Goal: Transaction & Acquisition: Obtain resource

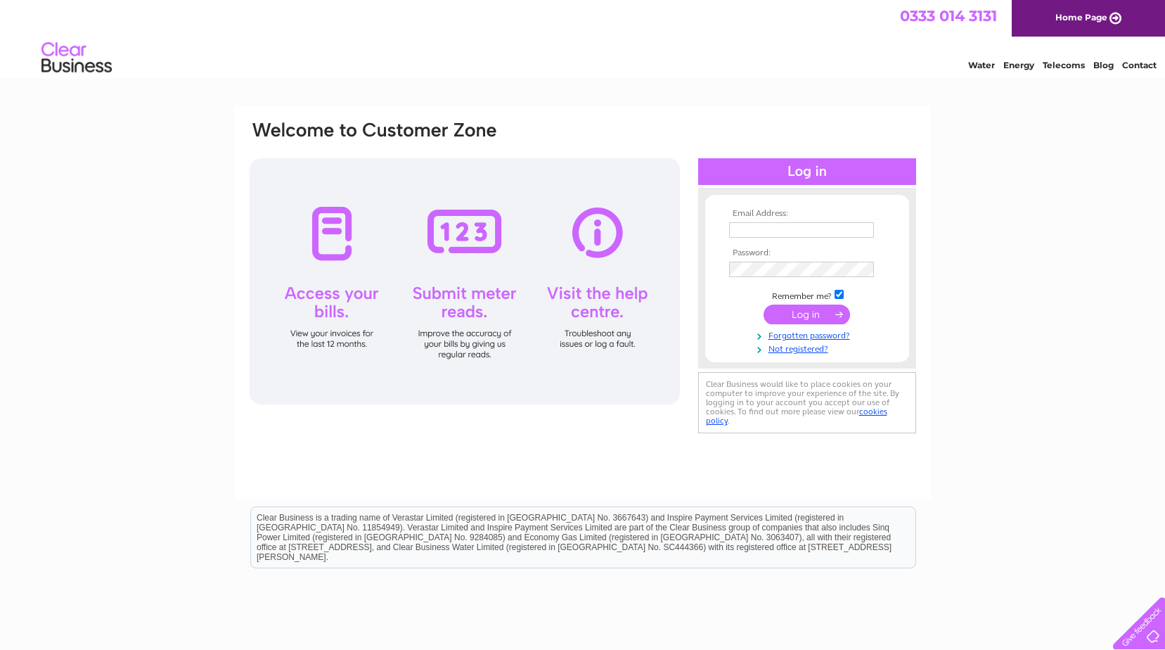
type input "propertyadmin@scotmid.co.uk"
click at [794, 298] on td "Remember me?" at bounding box center [807, 295] width 163 height 14
click at [795, 314] on input "submit" at bounding box center [807, 314] width 86 height 20
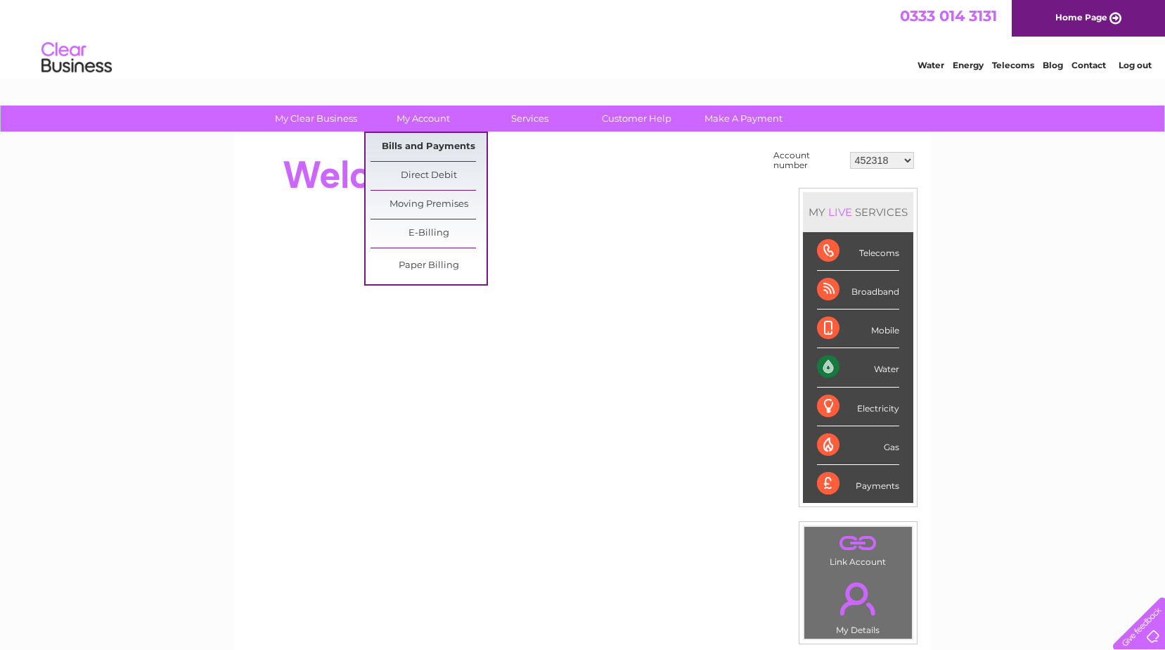
click at [436, 145] on link "Bills and Payments" at bounding box center [429, 147] width 116 height 28
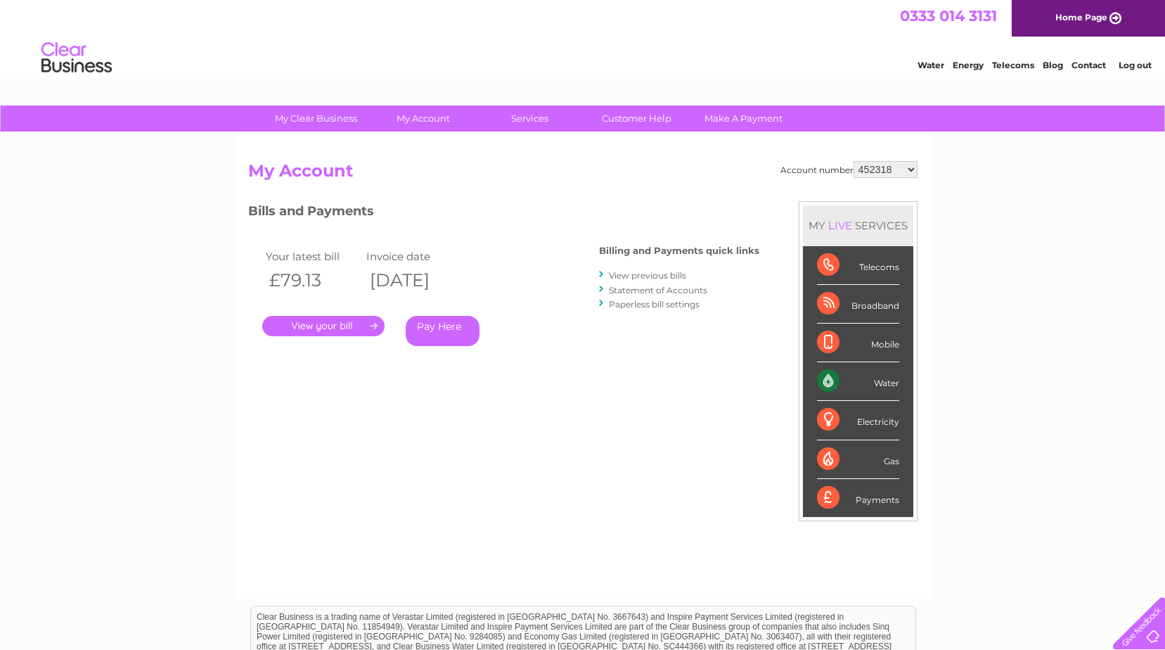
click at [635, 270] on link "View previous bills" at bounding box center [647, 275] width 77 height 11
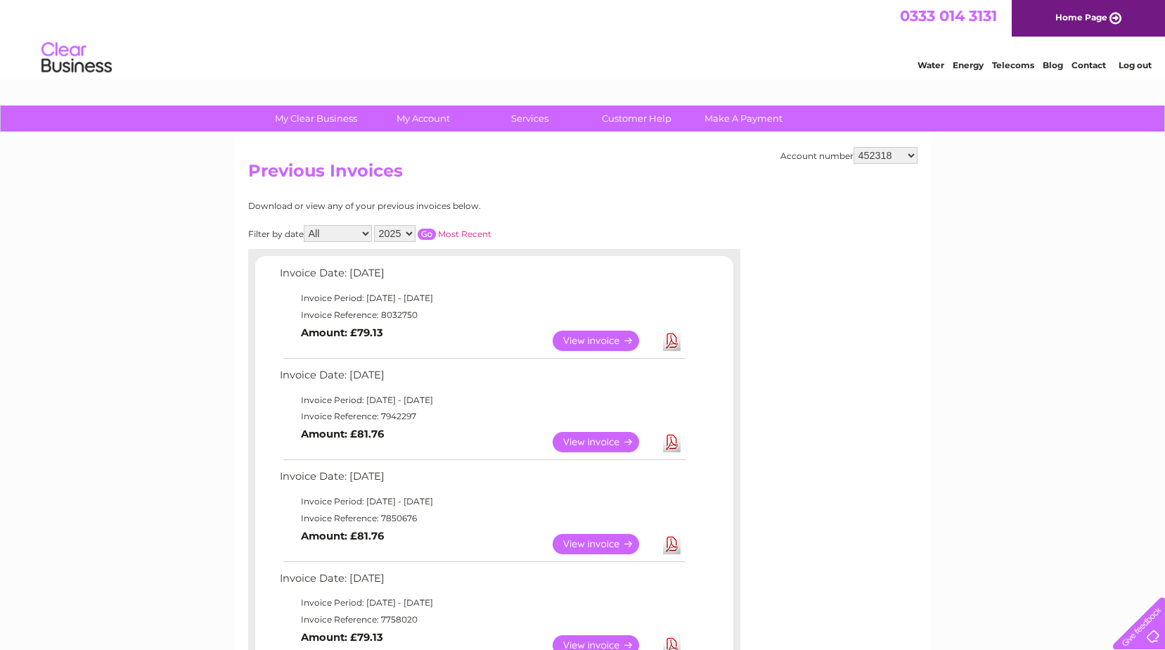
click at [889, 156] on select "452318 903928 931837 988947 30304783 30314511 30314932" at bounding box center [886, 155] width 64 height 17
select select "903928"
click at [854, 147] on select "452318 903928 931837 988947 30304783 30314511 30314932" at bounding box center [886, 155] width 64 height 17
click at [671, 340] on link "Download" at bounding box center [672, 340] width 18 height 20
click at [869, 153] on select "452318 903928 931837 988947 30304783 30314511 30314932" at bounding box center [886, 155] width 64 height 17
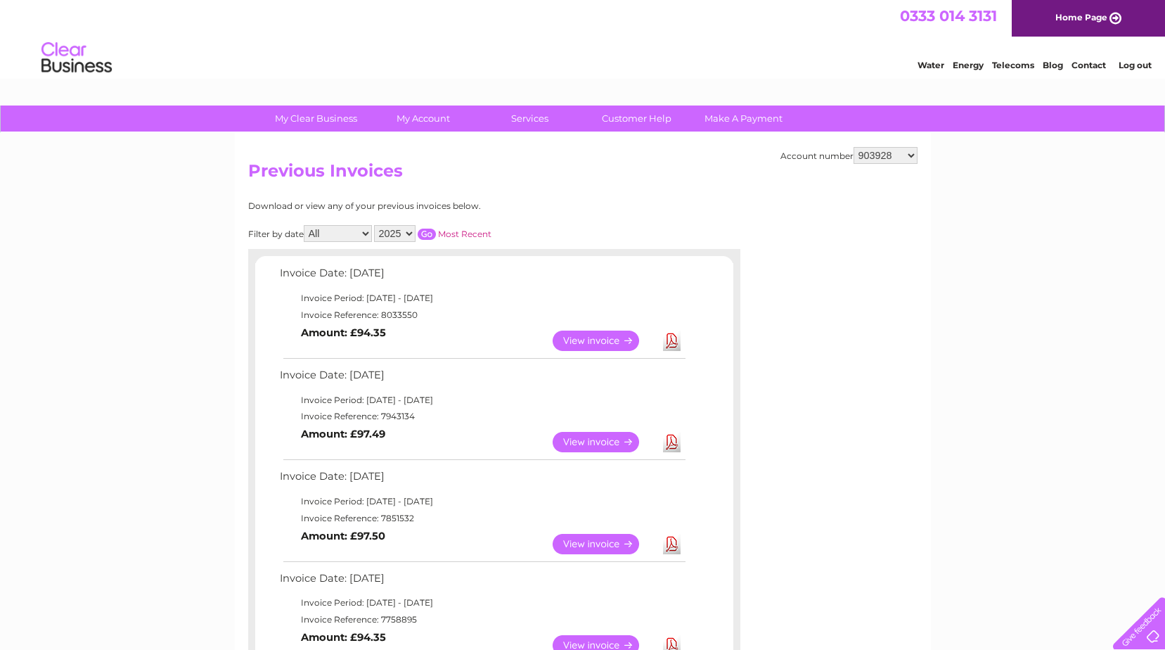
select select "931837"
click at [854, 147] on select "452318 903928 931837 988947 30304783 30314511 30314932" at bounding box center [886, 155] width 64 height 17
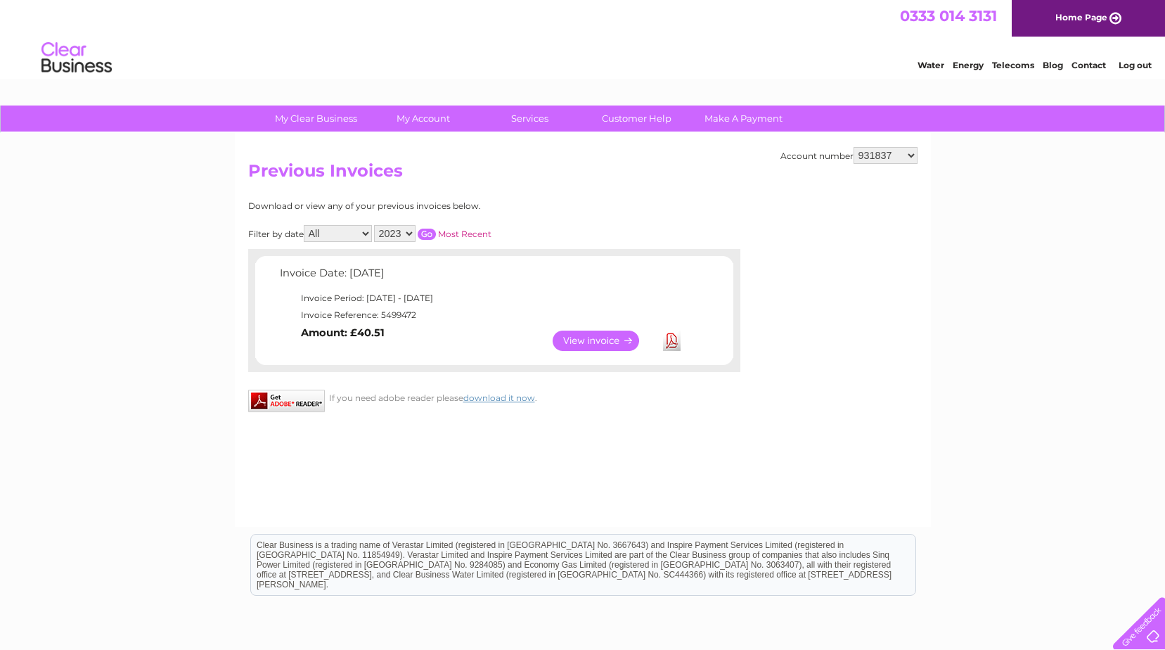
click at [873, 152] on select "452318 903928 931837 988947 30304783 30314511 30314932" at bounding box center [886, 155] width 64 height 17
select select "988947"
click at [854, 147] on select "452318 903928 931837 988947 30304783 30314511 30314932" at bounding box center [886, 155] width 64 height 17
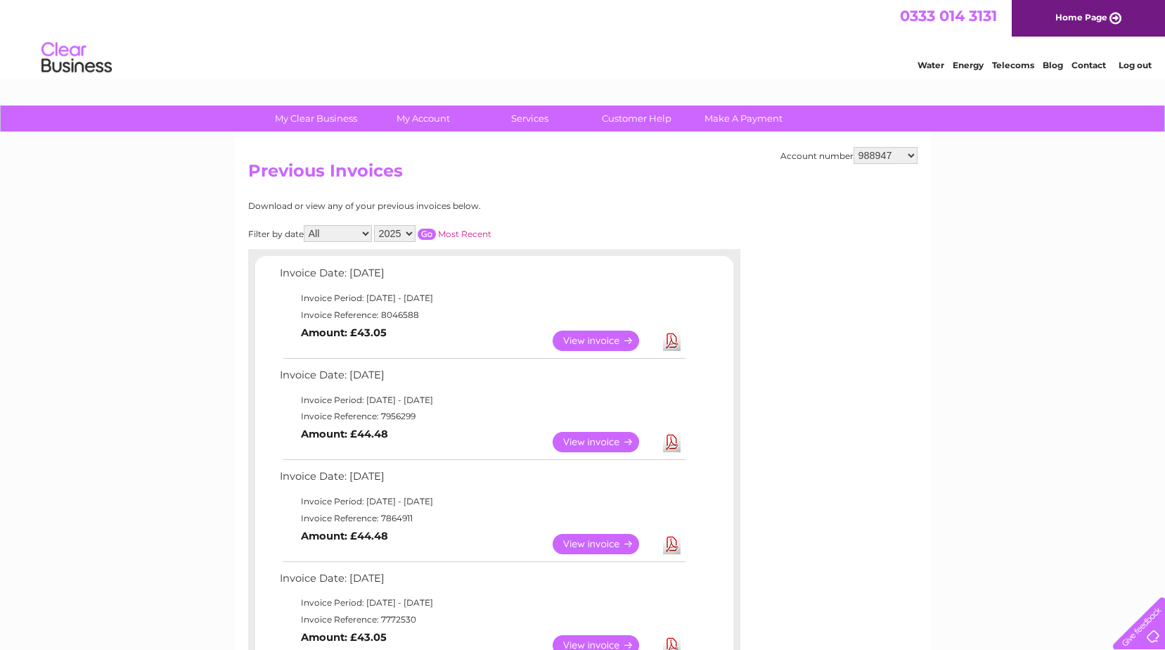
click at [672, 339] on link "Download" at bounding box center [672, 340] width 18 height 20
click at [878, 153] on select "452318 903928 931837 988947 30304783 30314511 30314932" at bounding box center [886, 155] width 64 height 17
select select "30304783"
click at [854, 147] on select "452318 903928 931837 988947 30304783 30314511 30314932" at bounding box center [886, 155] width 64 height 17
click at [888, 158] on select "452318 903928 931837 988947 30304783 30314511 30314932" at bounding box center [886, 155] width 64 height 17
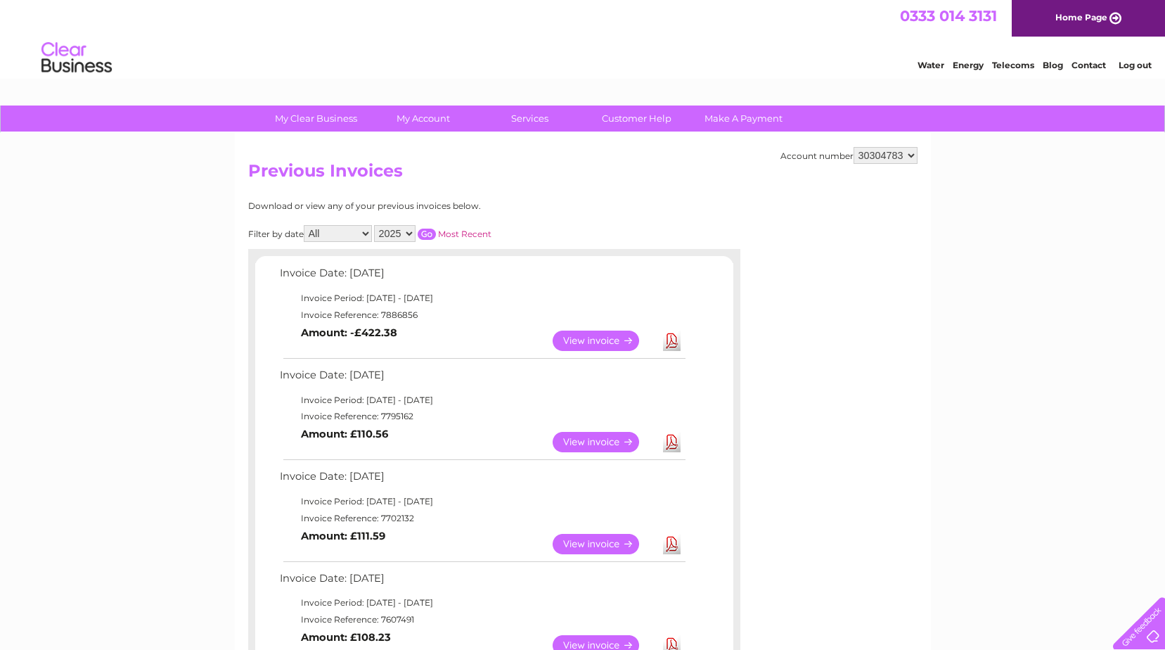
select select "30314511"
click at [854, 147] on select "452318 903928 931837 988947 30304783 30314511 30314932" at bounding box center [886, 155] width 64 height 17
click at [673, 340] on link "Download" at bounding box center [672, 340] width 18 height 20
click at [903, 157] on select "452318 903928 931837 988947 30304783 30314511 30314932" at bounding box center [886, 155] width 64 height 17
select select "30314932"
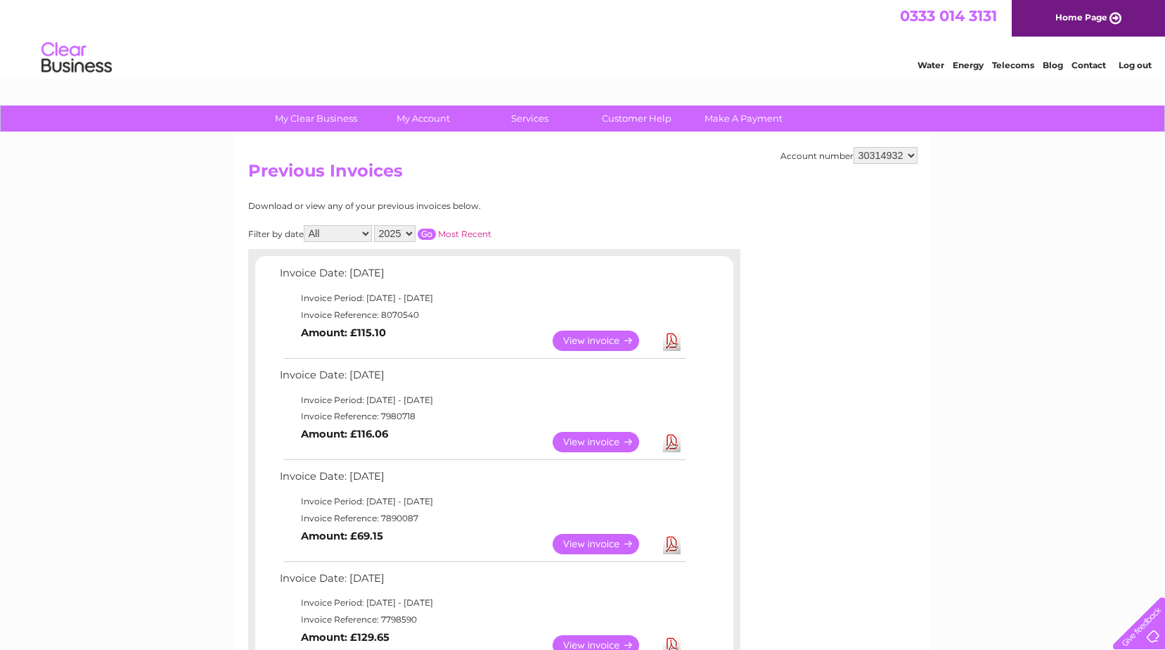
click at [854, 147] on select "452318 903928 931837 988947 30304783 30314511 30314932" at bounding box center [886, 155] width 64 height 17
click at [664, 341] on link "Download" at bounding box center [672, 340] width 18 height 20
